Goal: Task Accomplishment & Management: Use online tool/utility

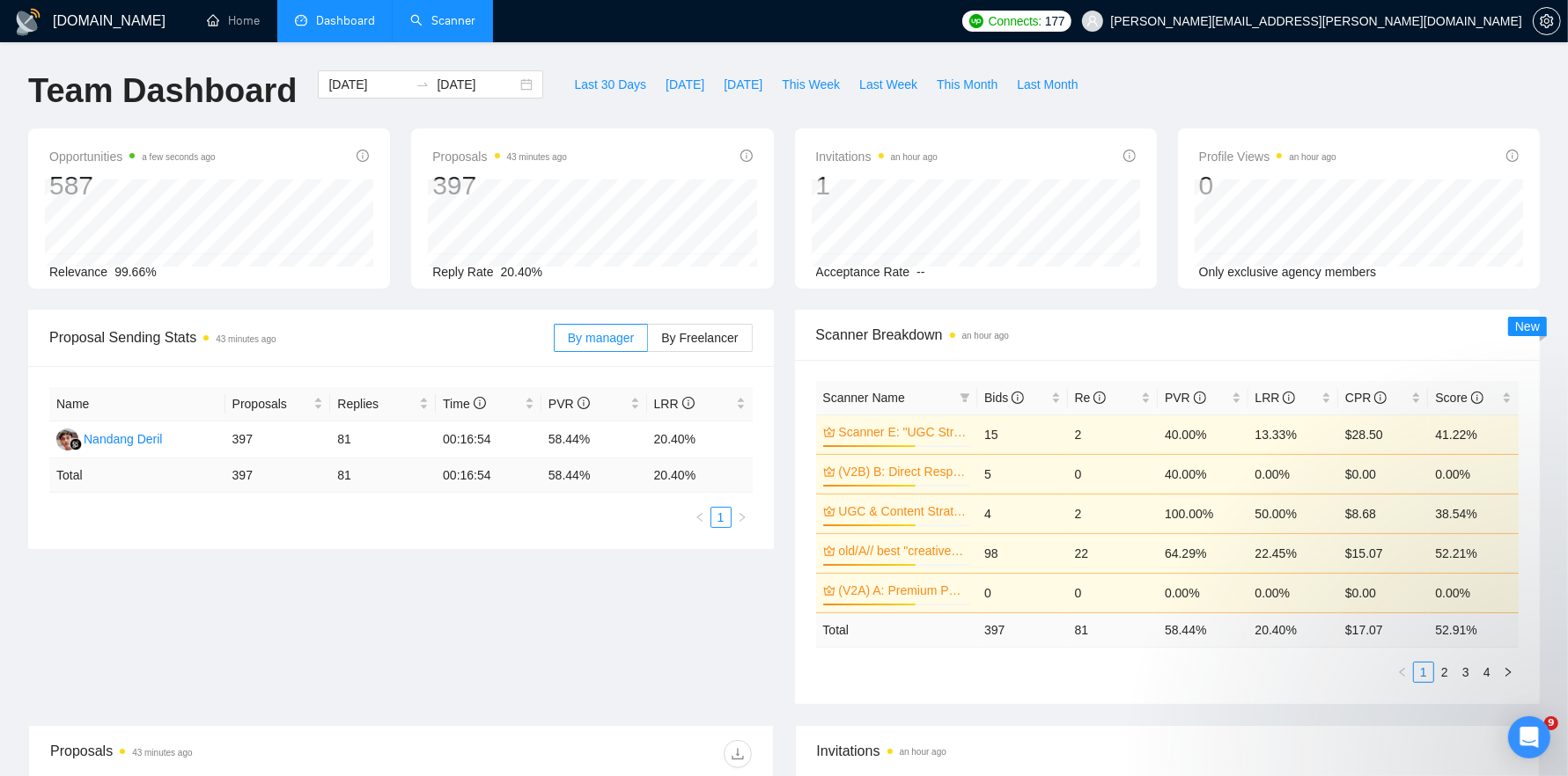
click at [462, 28] on link "Scanner" at bounding box center [442, 21] width 65 height 15
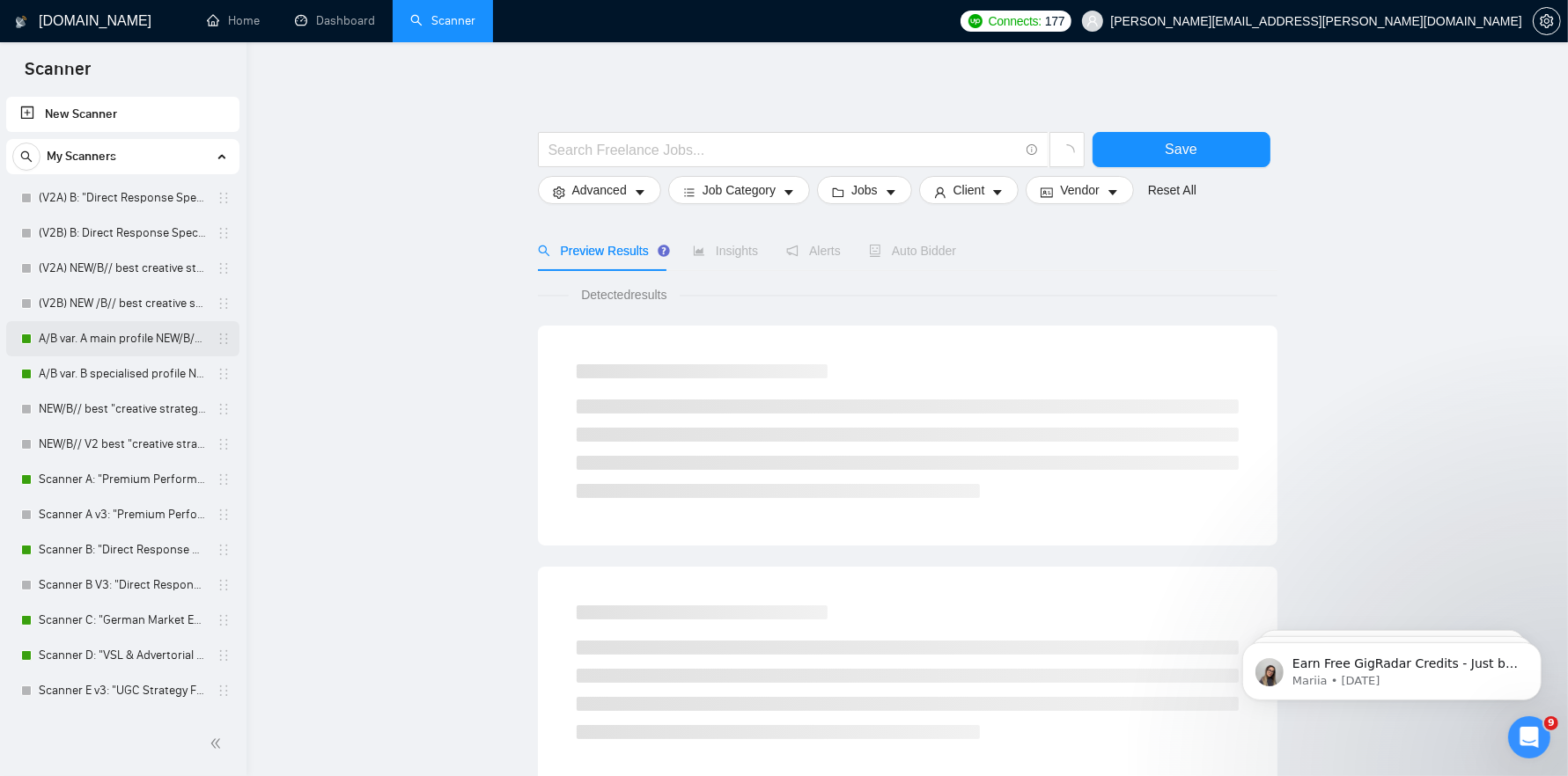
click at [139, 352] on link "A/B var. A main profile NEW/B// best "creative strategy" cover letter" at bounding box center [122, 338] width 167 height 35
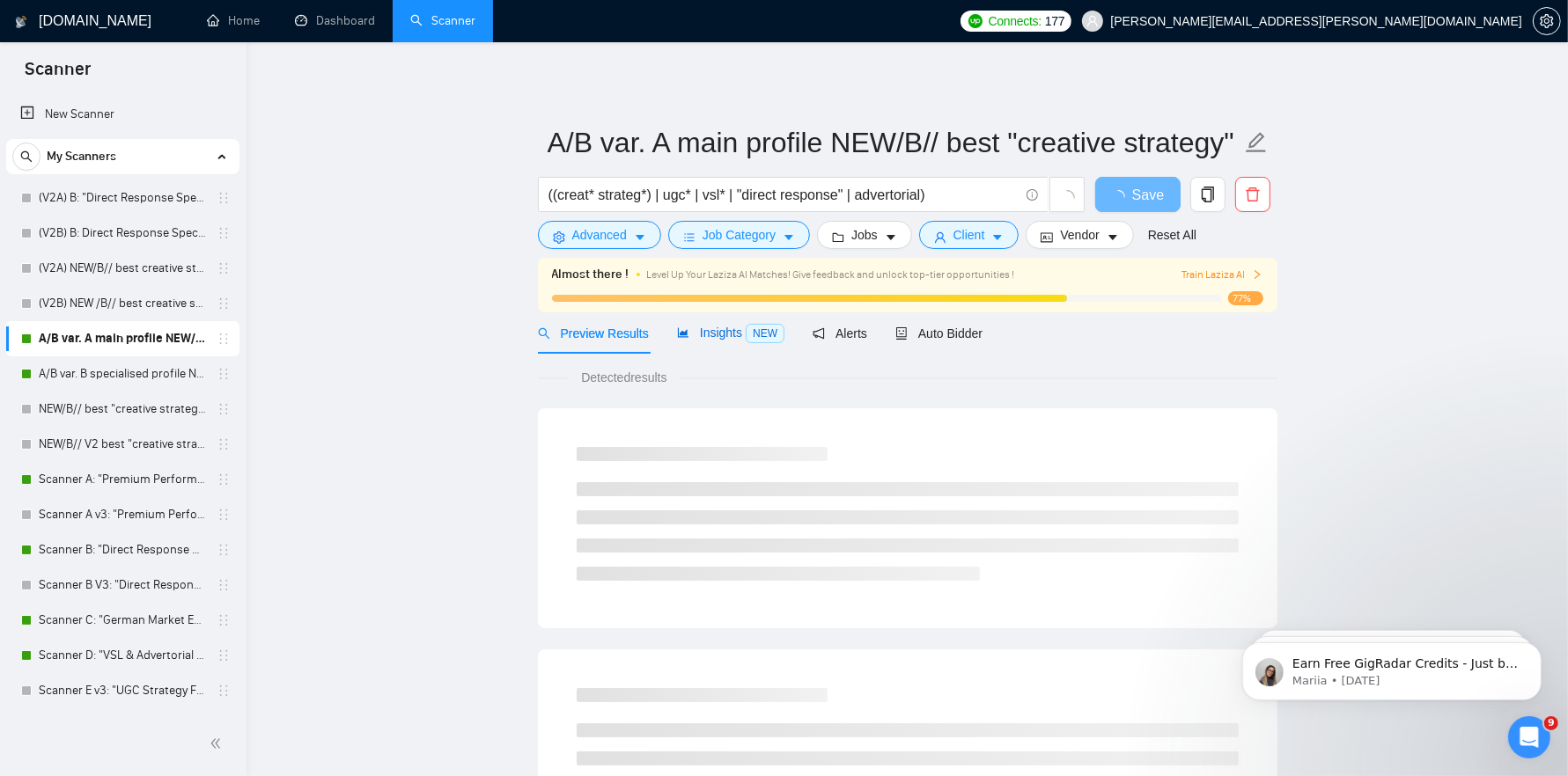
click at [717, 335] on span "Insights NEW" at bounding box center [730, 333] width 107 height 14
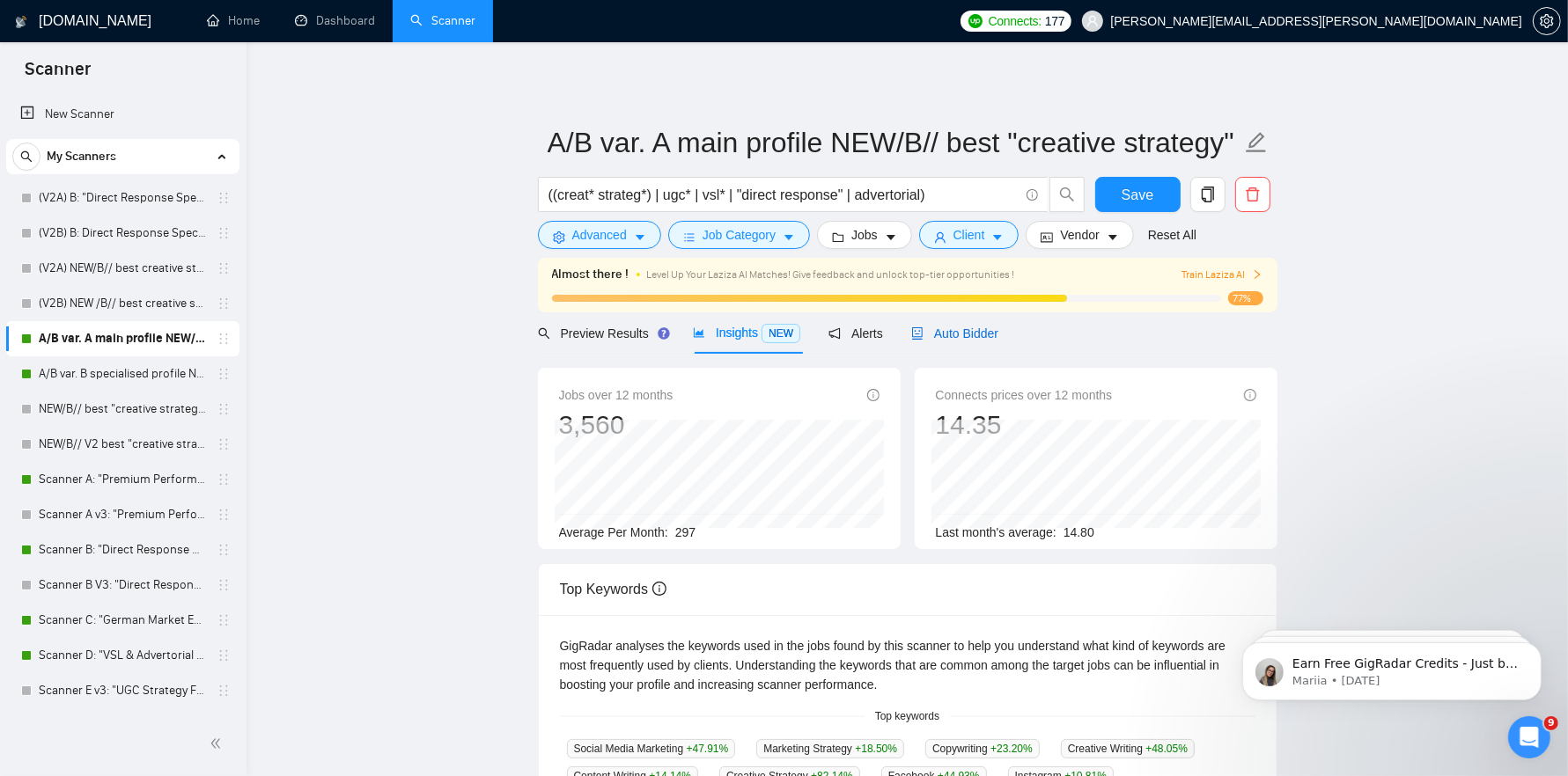
click at [956, 334] on span "Auto Bidder" at bounding box center [954, 334] width 87 height 14
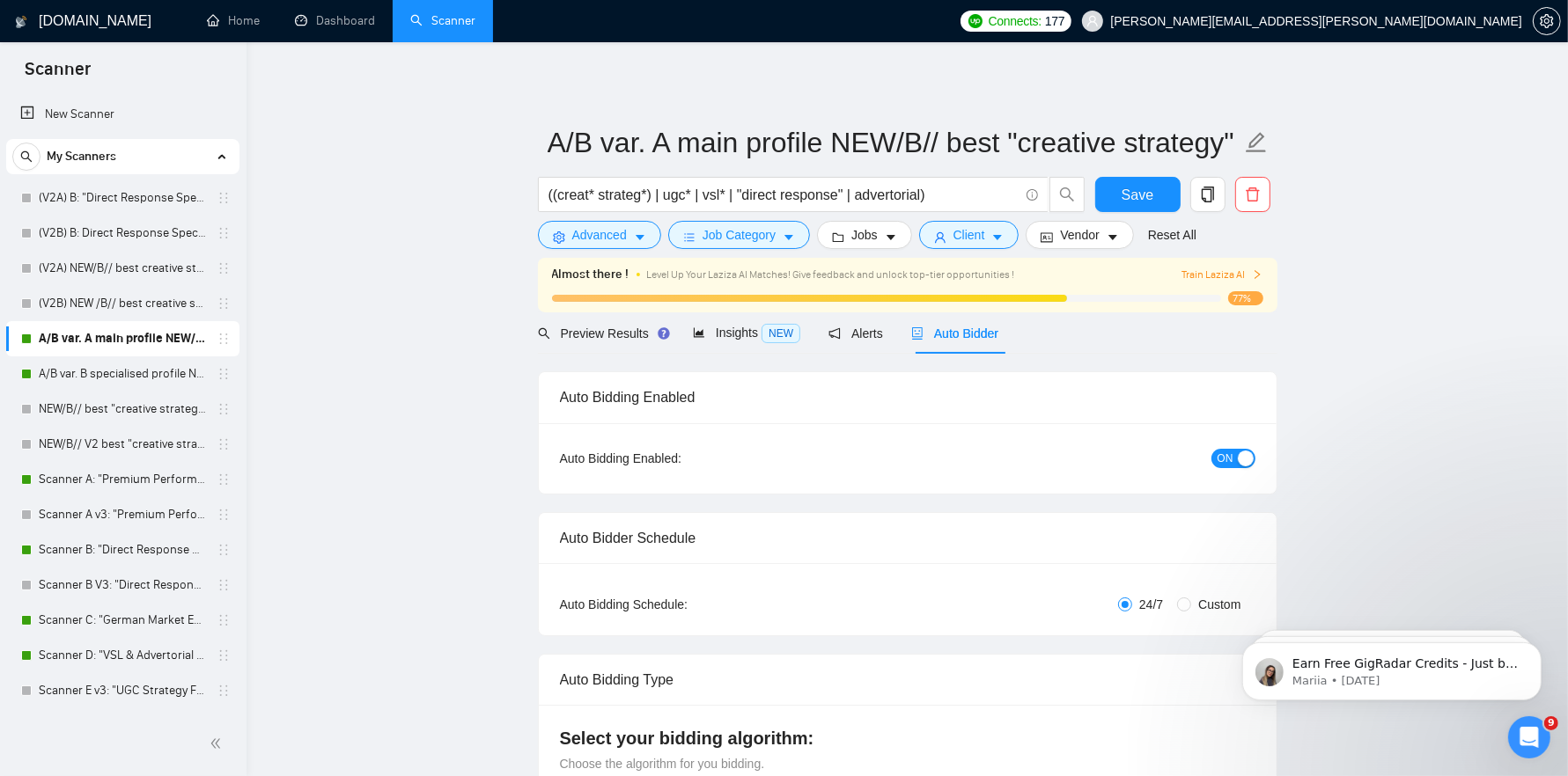
radio input "false"
radio input "true"
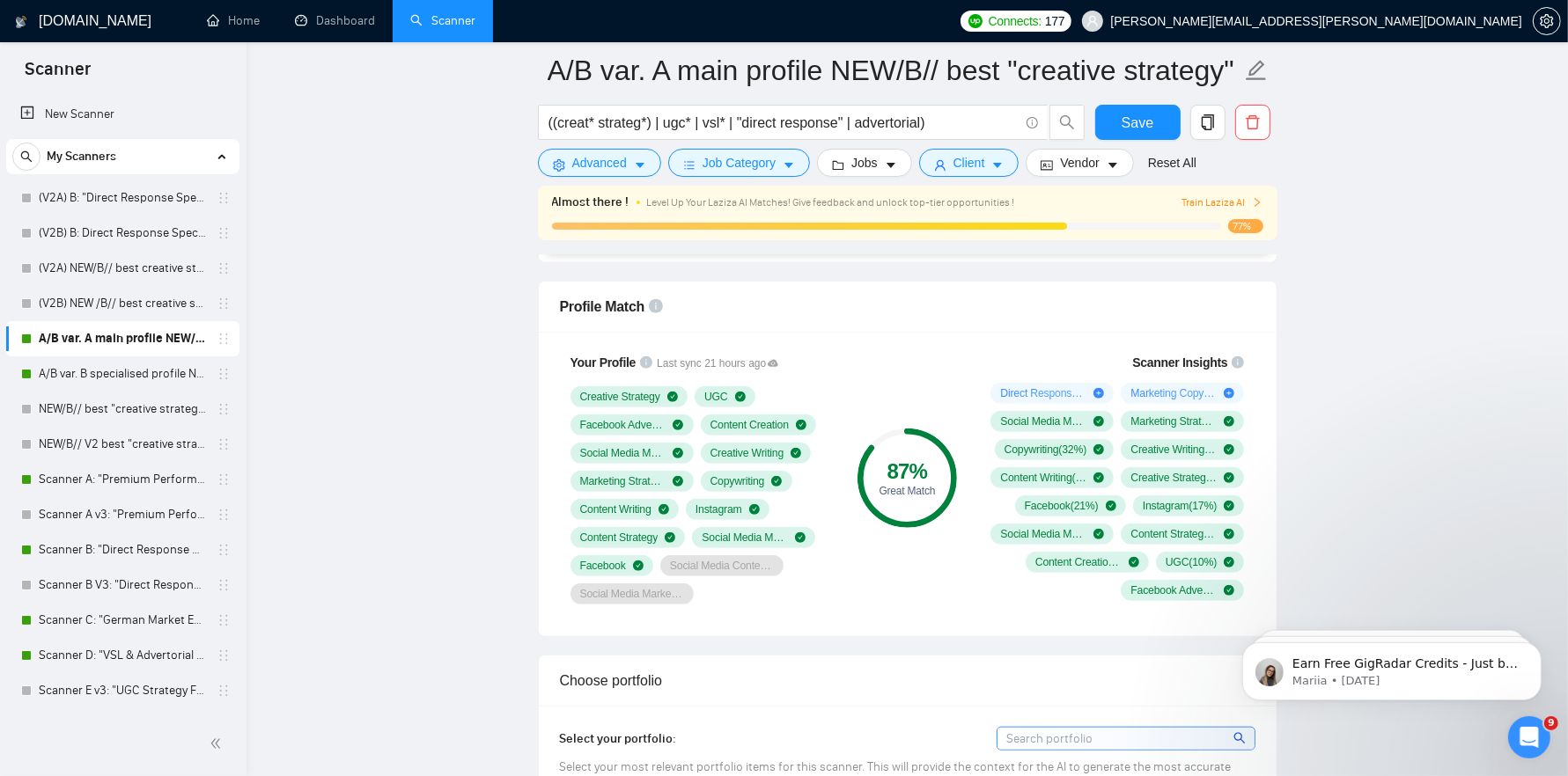
scroll to position [1346, 0]
